Goal: Task Accomplishment & Management: Manage account settings

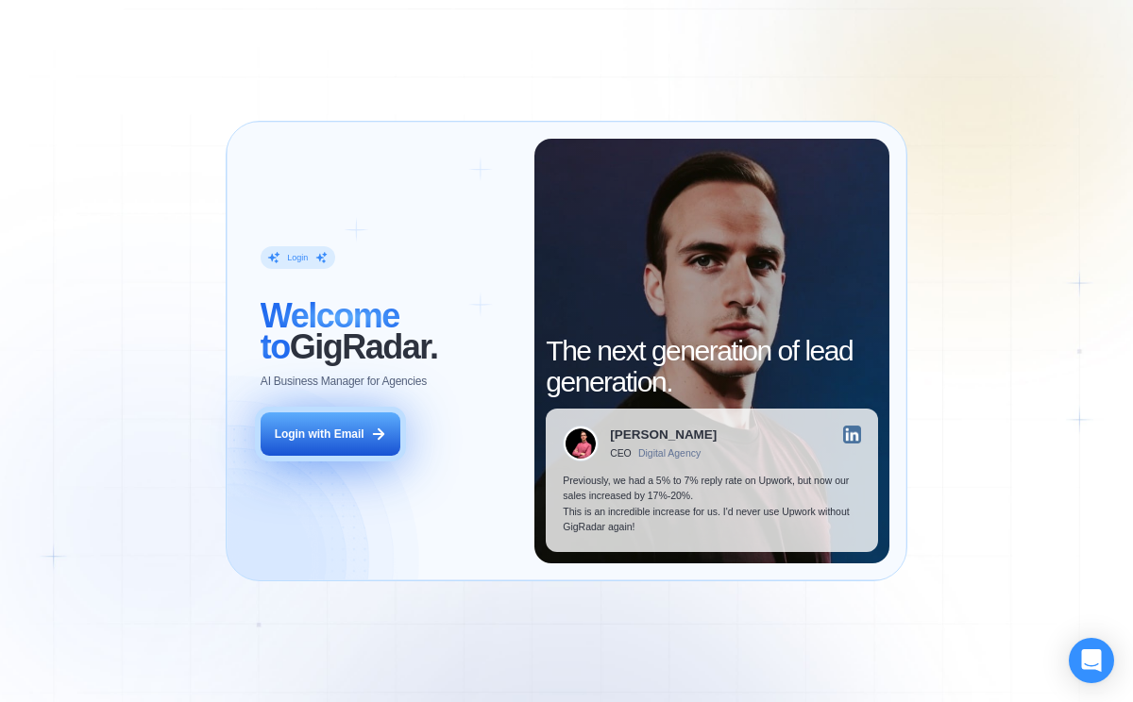
click at [331, 434] on div "Login with Email" at bounding box center [320, 435] width 90 height 16
click at [347, 443] on button "Login with Email" at bounding box center [331, 435] width 141 height 44
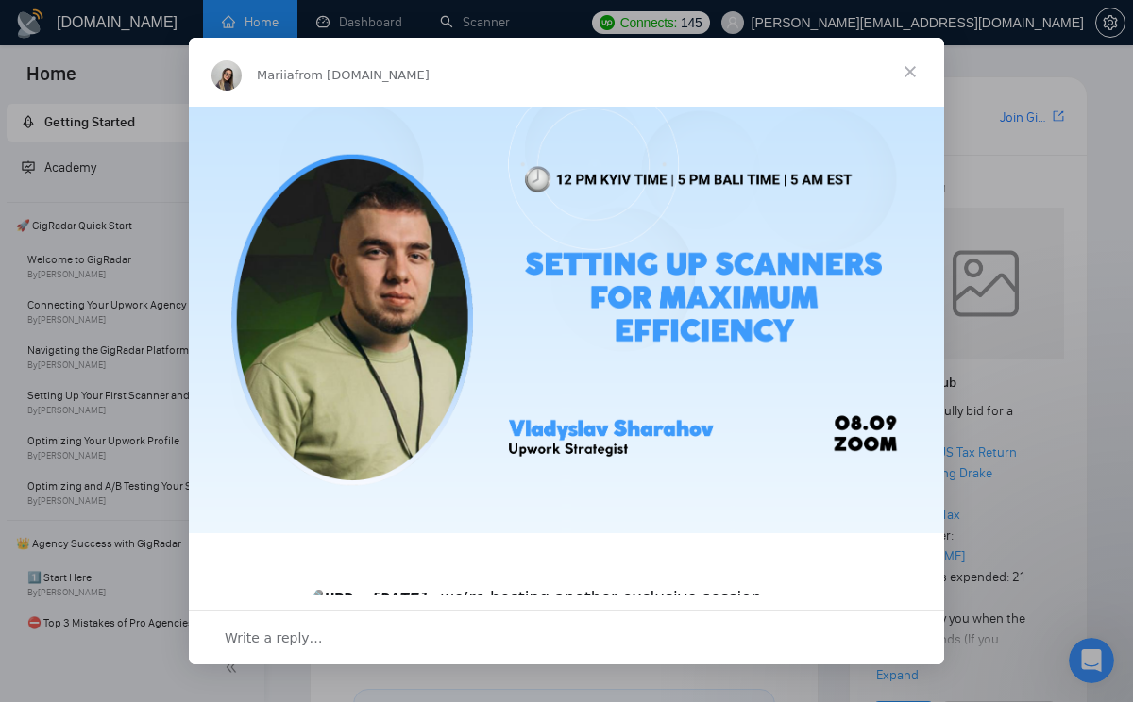
click at [904, 74] on span "Close" at bounding box center [910, 72] width 68 height 68
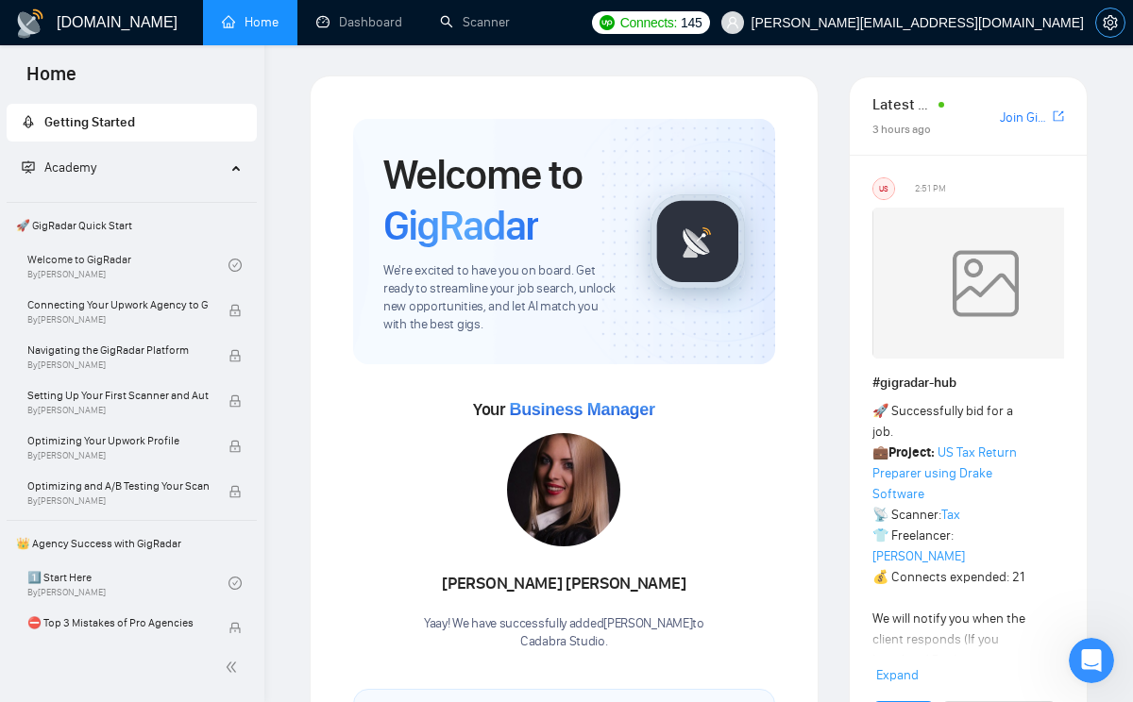
click at [1110, 23] on icon "setting" at bounding box center [1110, 22] width 15 height 15
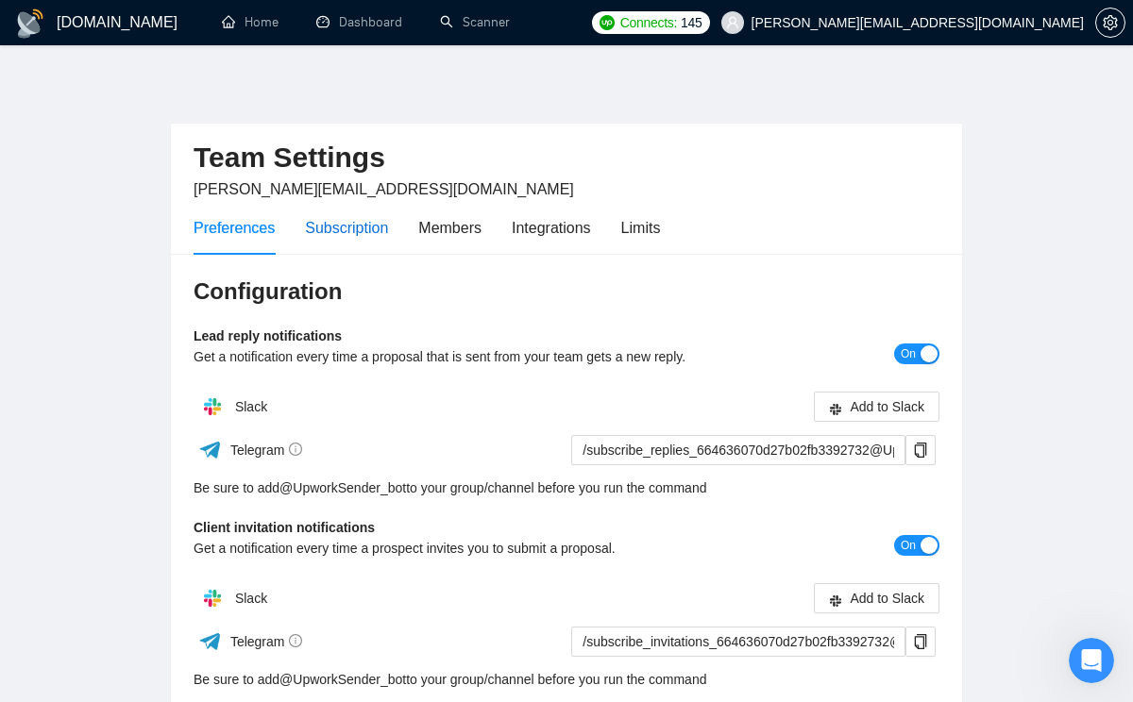
click at [347, 225] on div "Subscription" at bounding box center [346, 228] width 83 height 24
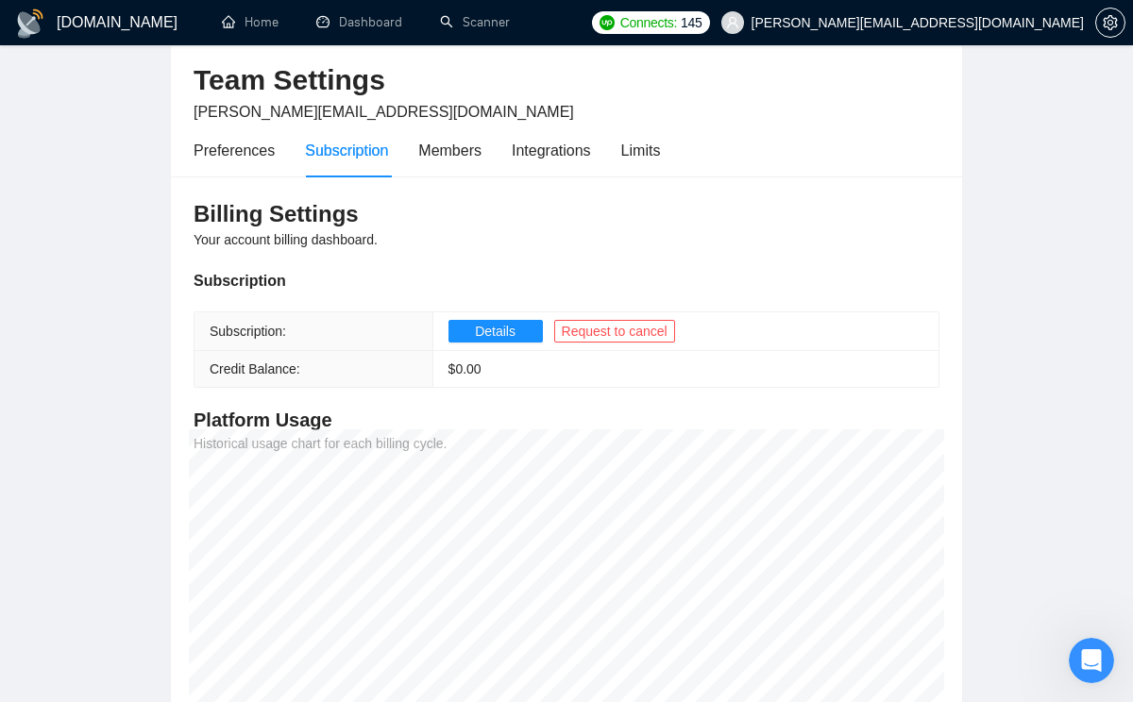
scroll to position [56, 0]
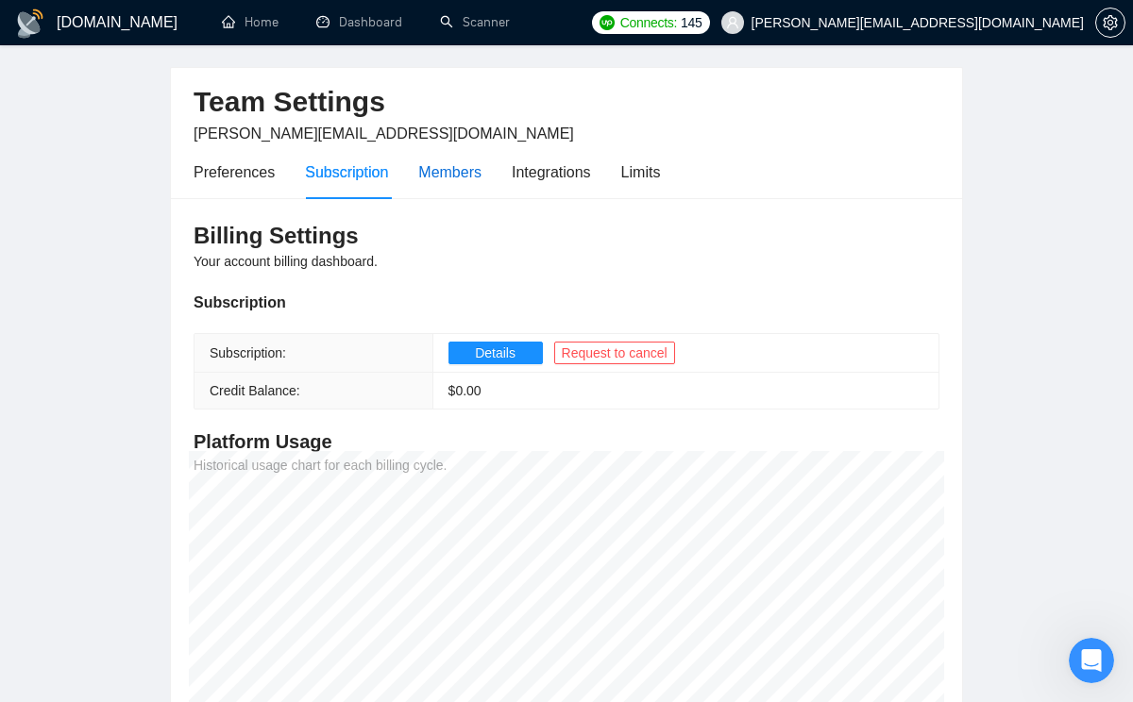
click at [463, 173] on div "Members" at bounding box center [449, 173] width 63 height 24
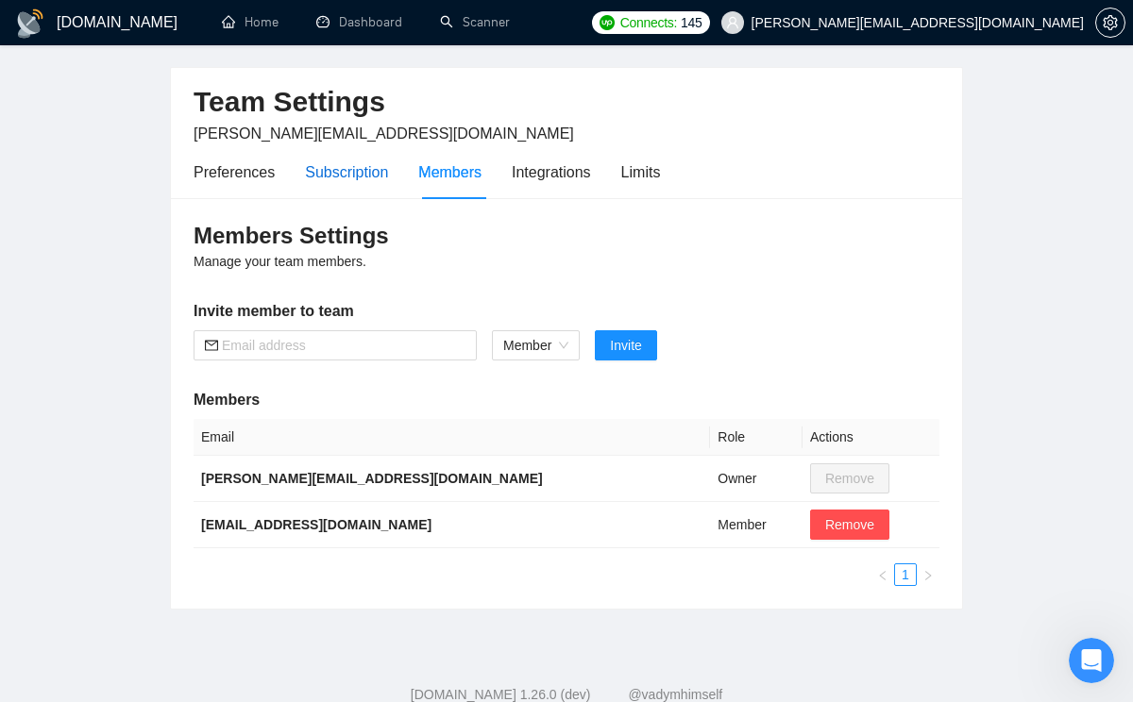
click at [346, 172] on div "Subscription" at bounding box center [346, 173] width 83 height 24
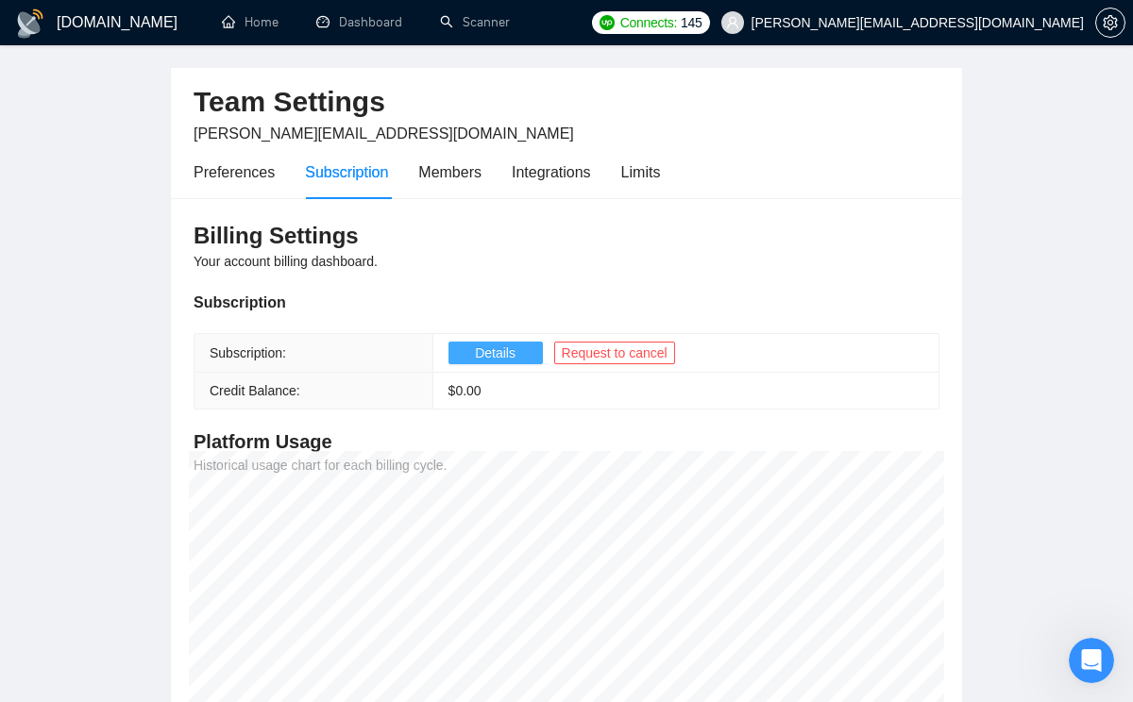
click at [510, 353] on span "Details" at bounding box center [495, 353] width 41 height 21
